Goal: Information Seeking & Learning: Learn about a topic

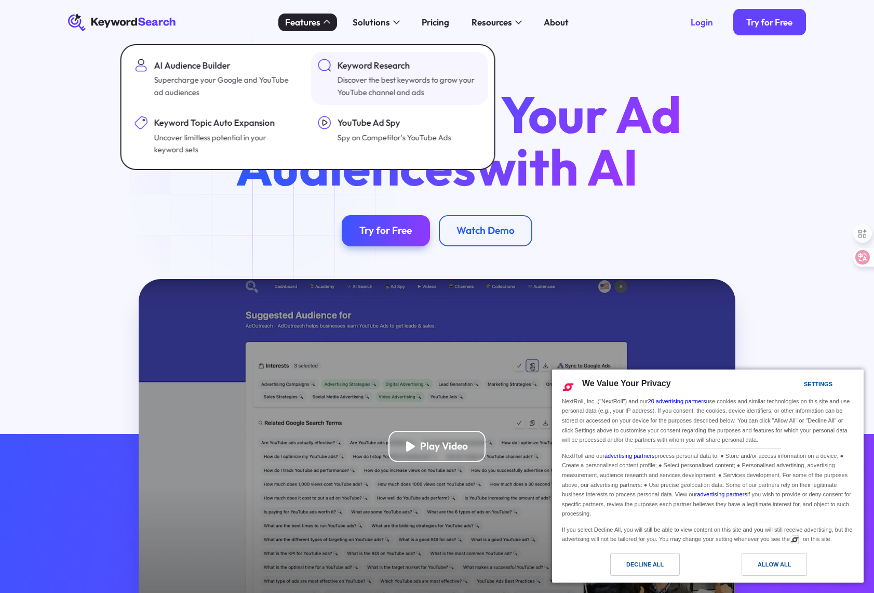
click at [399, 75] on div "Discover the best keywords to grow your YouTube channel and ads" at bounding box center [408, 86] width 141 height 24
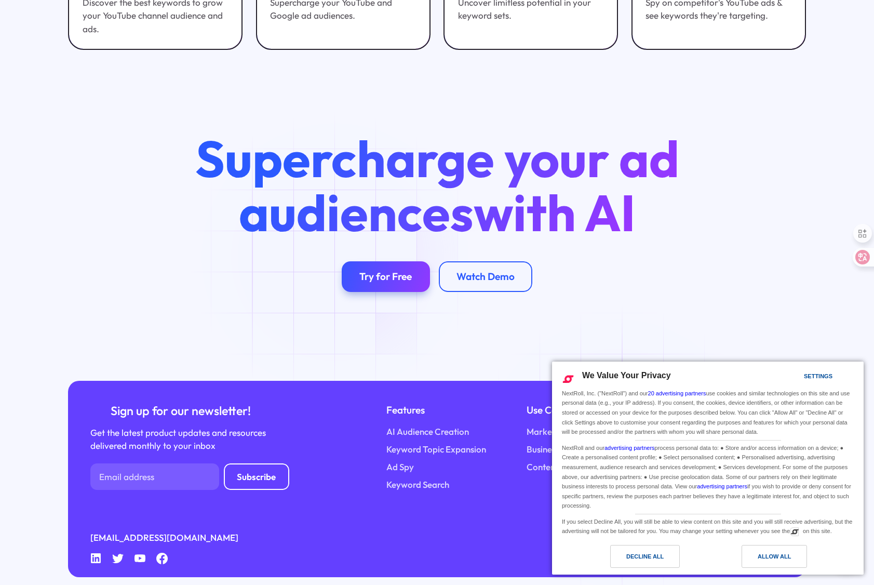
scroll to position [3442, 0]
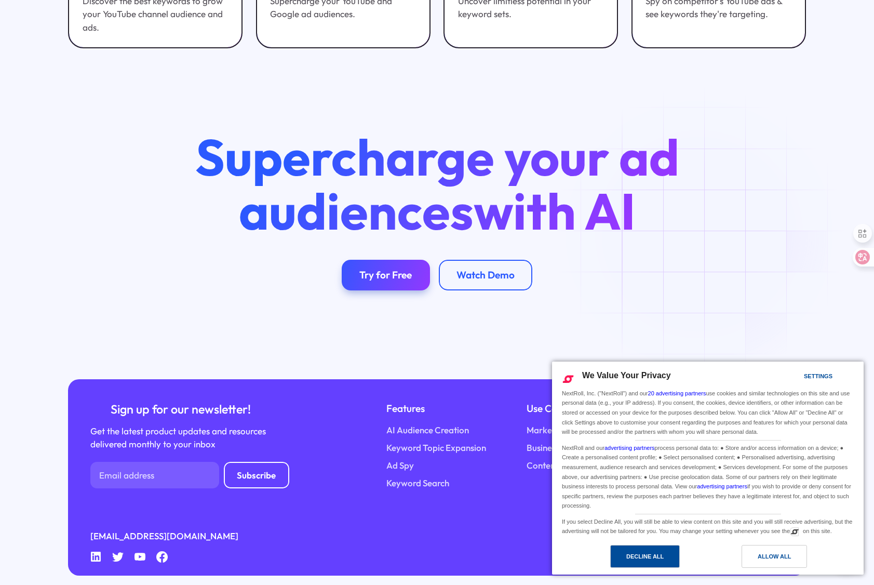
click at [644, 557] on div "Decline All" at bounding box center [645, 556] width 37 height 11
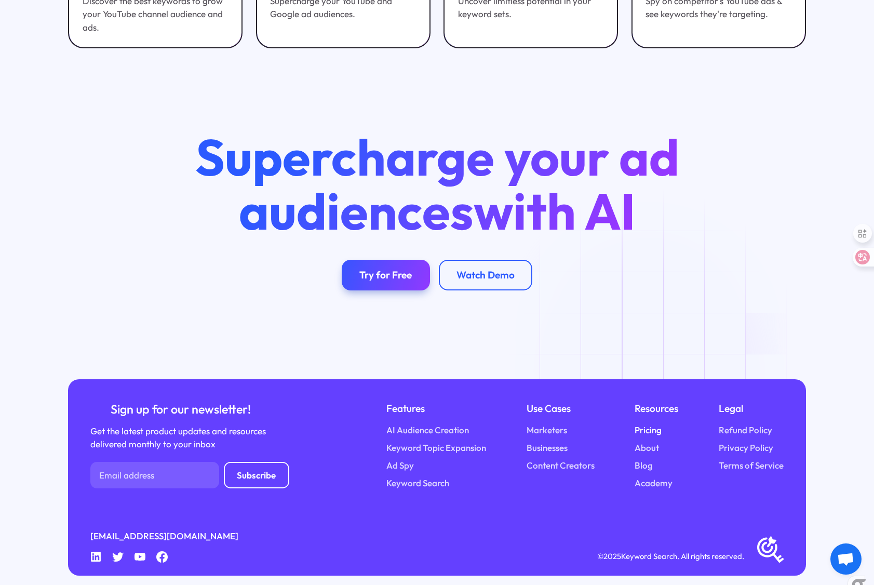
click at [656, 423] on link "Pricing" at bounding box center [648, 430] width 27 height 14
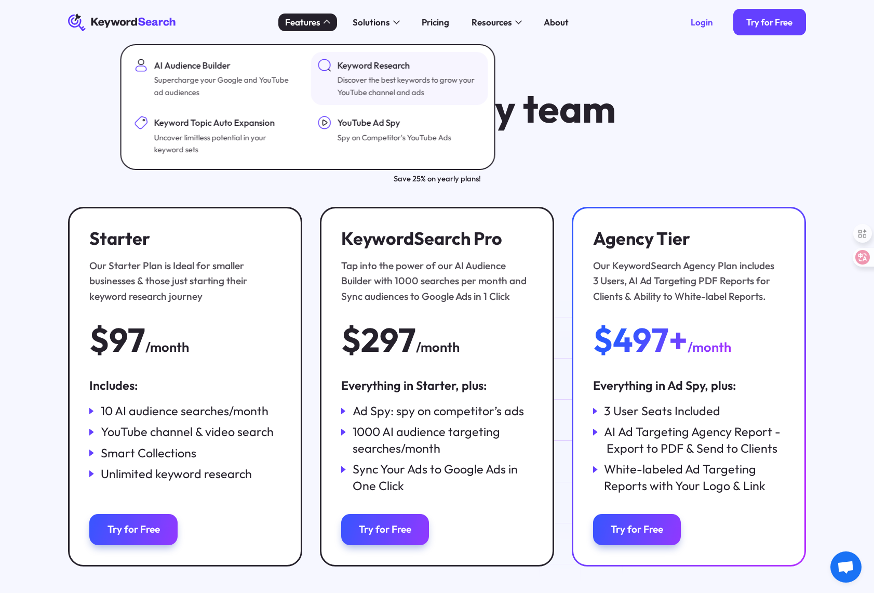
click at [444, 86] on div "Discover the best keywords to grow your YouTube channel and ads" at bounding box center [408, 86] width 141 height 24
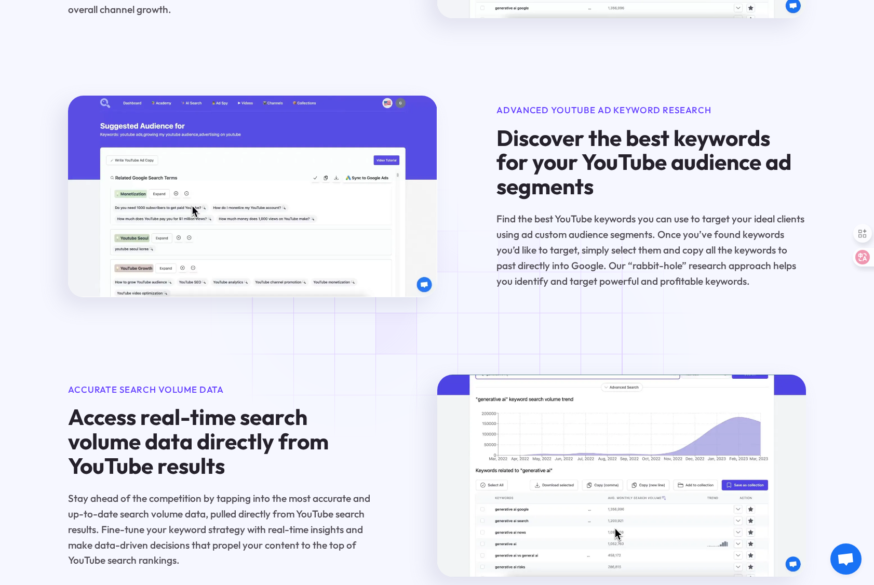
scroll to position [1016, 0]
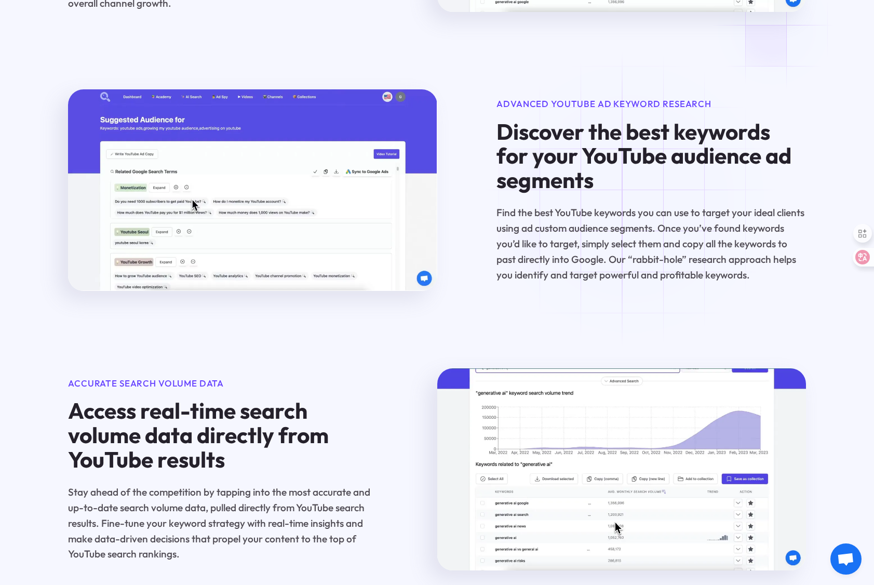
click at [780, 30] on div "Drive business growth and boost ROI Optimized Keyword Selection Maximize your Y…" at bounding box center [437, 284] width 874 height 1283
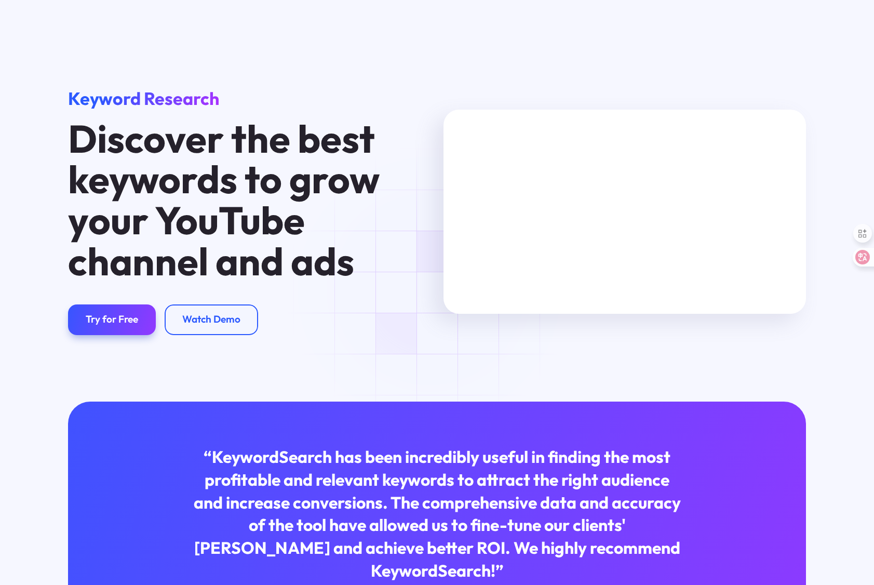
scroll to position [1016, 0]
